Goal: Task Accomplishment & Management: Use online tool/utility

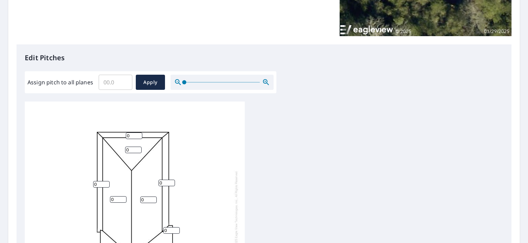
scroll to position [172, 0]
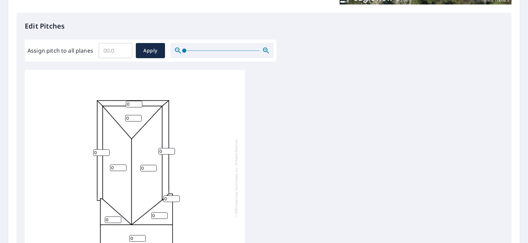
click at [115, 49] on input "Assign pitch to all planes" at bounding box center [116, 50] width 34 height 19
click at [124, 53] on input "4.9" at bounding box center [116, 50] width 34 height 19
click at [124, 48] on input "5" at bounding box center [116, 50] width 34 height 19
click at [124, 53] on input "4.9" at bounding box center [116, 50] width 34 height 19
click at [124, 49] on input "5" at bounding box center [116, 50] width 34 height 19
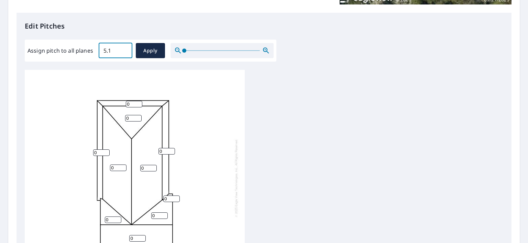
click at [124, 49] on input "5.1" at bounding box center [116, 50] width 34 height 19
click at [124, 49] on input "5.2" at bounding box center [116, 50] width 34 height 19
click at [124, 49] on input "5.3" at bounding box center [116, 50] width 34 height 19
click at [124, 49] on input "5.4" at bounding box center [116, 50] width 34 height 19
type input "5.5"
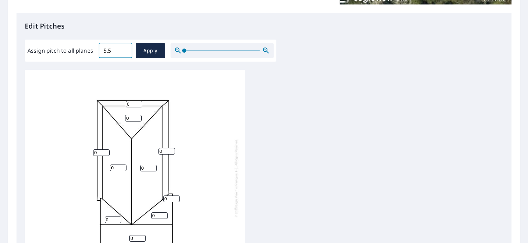
click at [124, 49] on input "5.5" at bounding box center [116, 50] width 34 height 19
click at [149, 52] on span "Apply" at bounding box center [150, 50] width 18 height 9
type input "5.5"
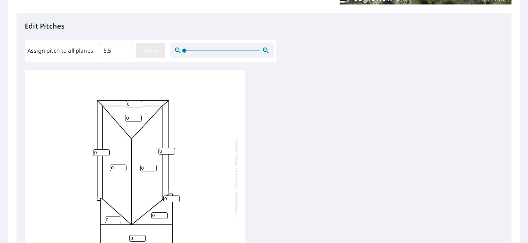
type input "5.5"
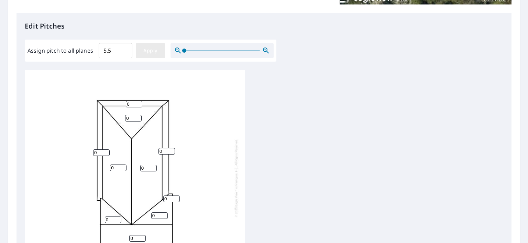
type input "5.5"
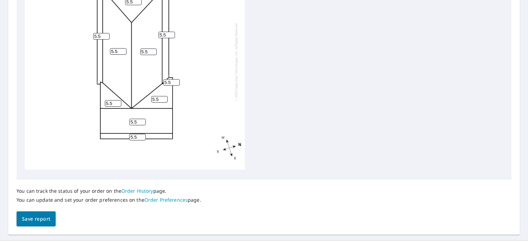
scroll to position [299, 0]
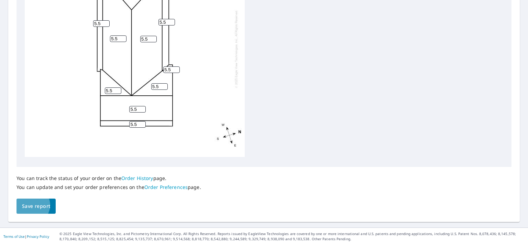
click at [32, 205] on span "Save report" at bounding box center [36, 206] width 28 height 9
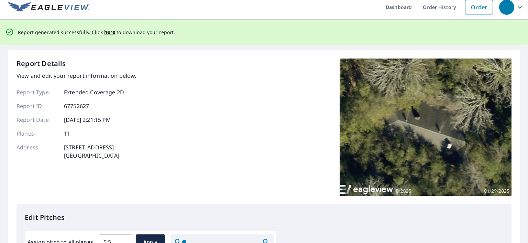
scroll to position [0, 0]
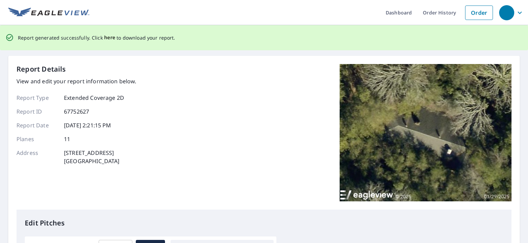
click at [107, 37] on span "here" at bounding box center [109, 37] width 11 height 9
